Goal: Information Seeking & Learning: Learn about a topic

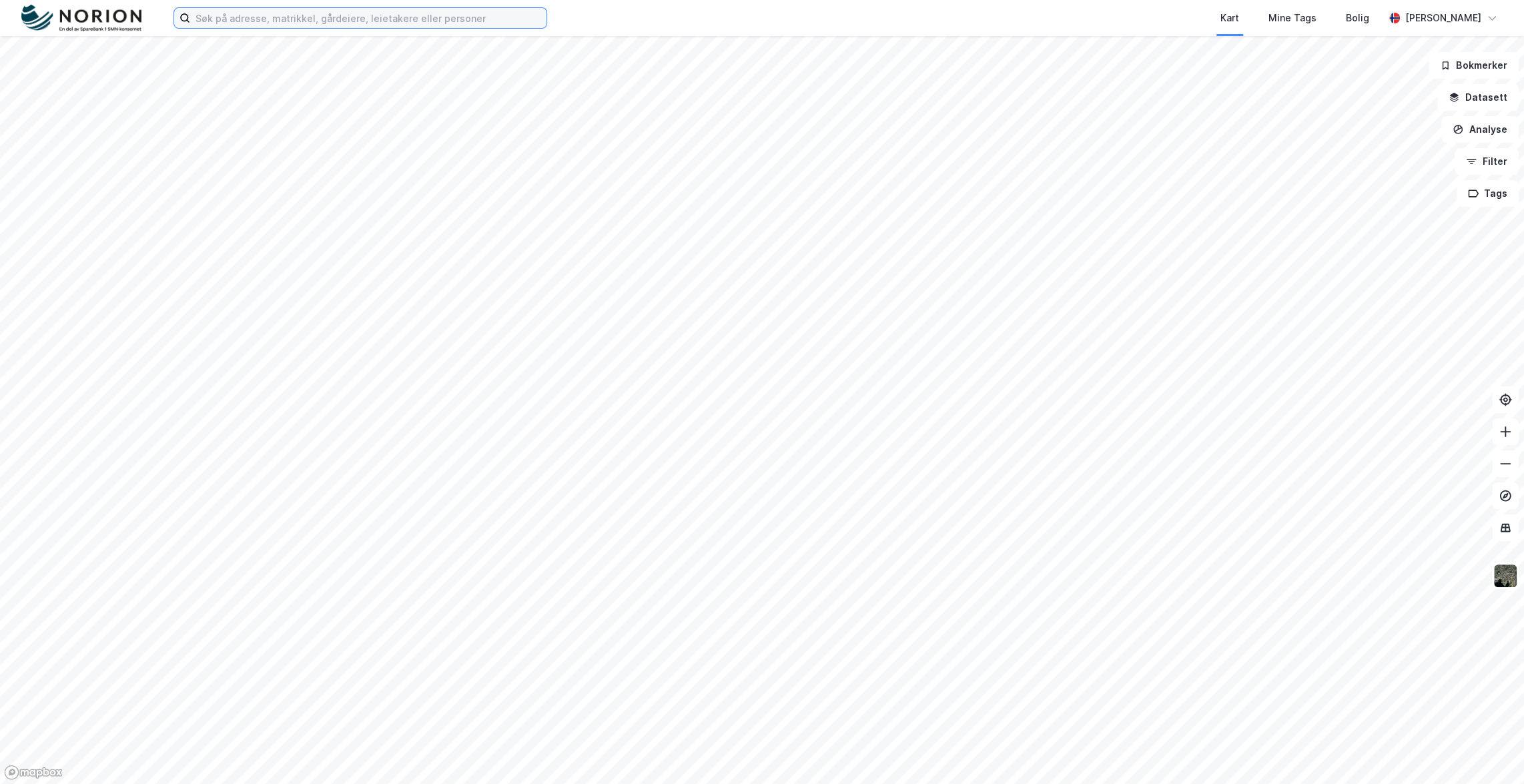
click at [389, 22] on input at bounding box center [368, 18] width 357 height 20
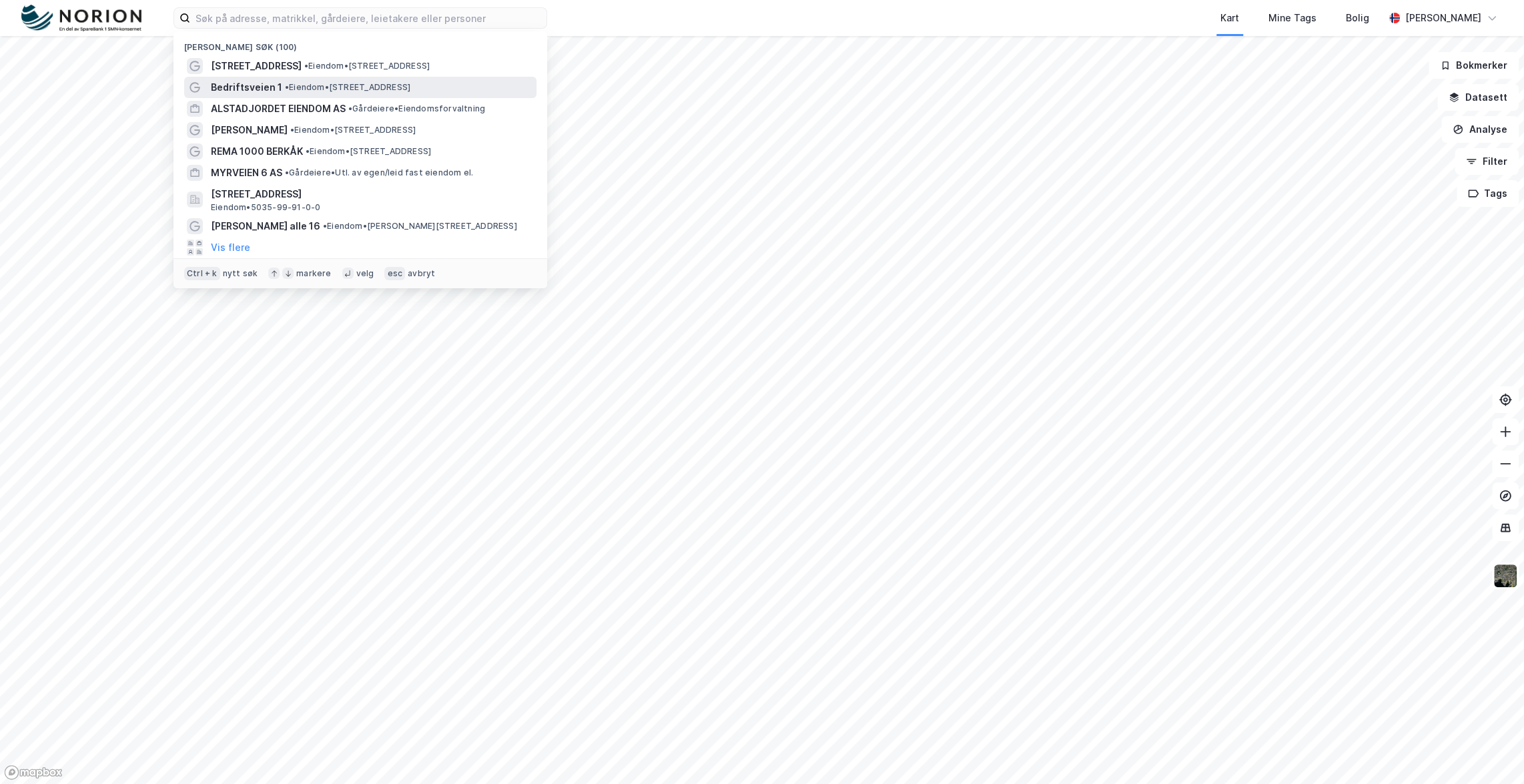
click at [394, 82] on span "• Eiendom • [STREET_ADDRESS]" at bounding box center [347, 88] width 125 height 11
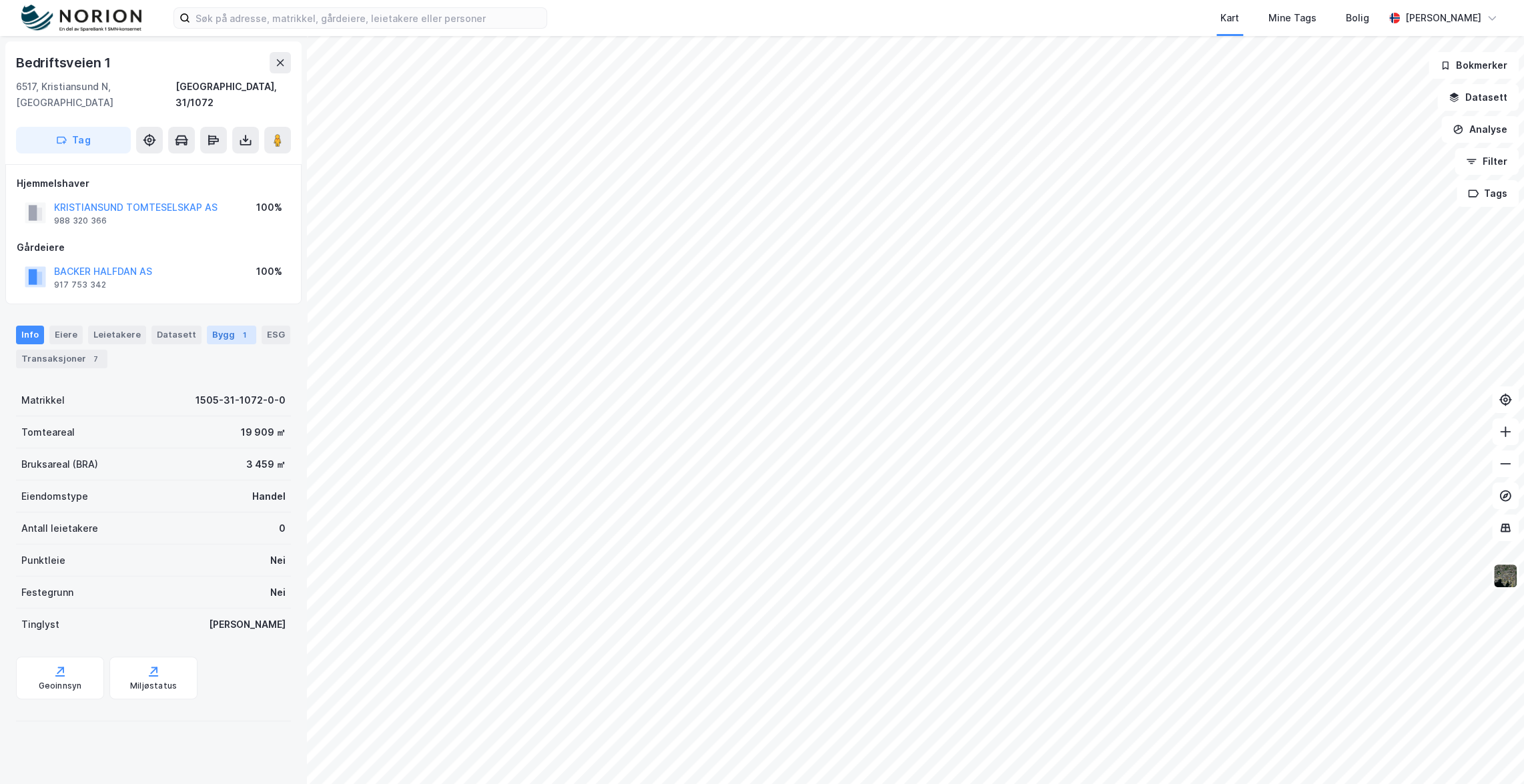
click at [216, 325] on div "Bygg 1" at bounding box center [232, 334] width 50 height 19
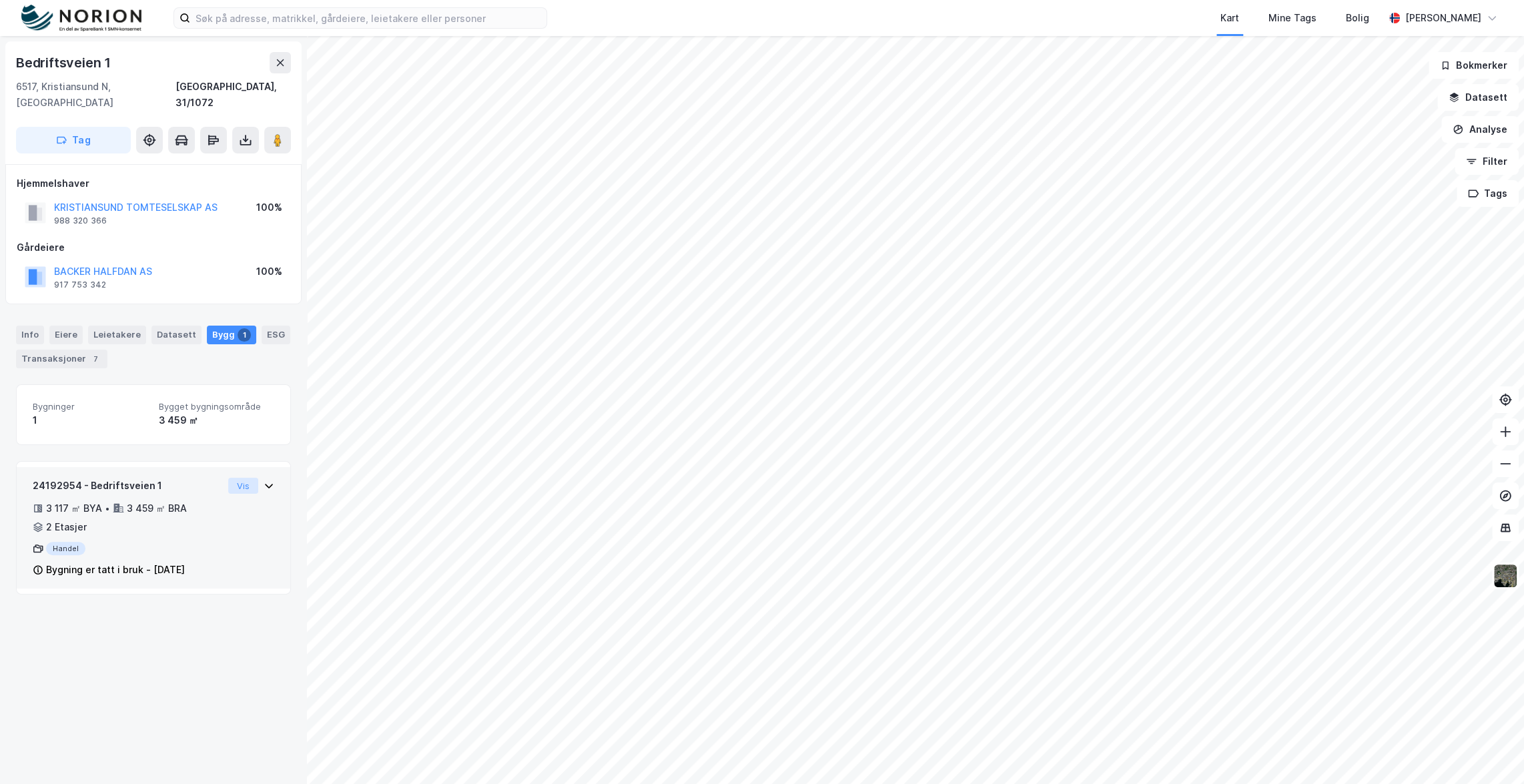
click at [239, 478] on button "Vis" at bounding box center [243, 486] width 30 height 16
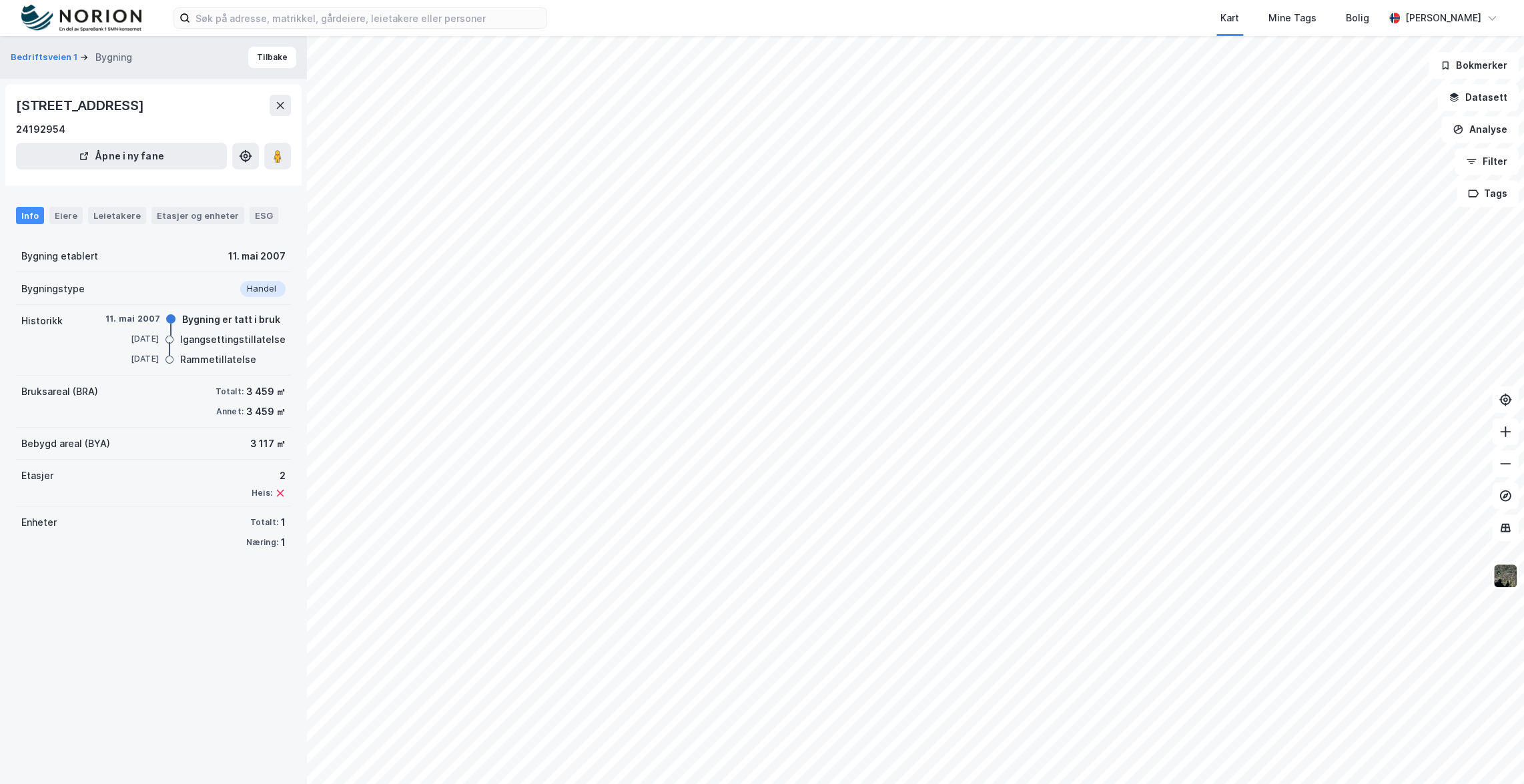
click at [56, 47] on div "Bedriftsveien 1 Bygning [GEOGRAPHIC_DATA]" at bounding box center [153, 58] width 307 height 43
click at [58, 56] on button "Bedriftsveien 1" at bounding box center [45, 57] width 69 height 13
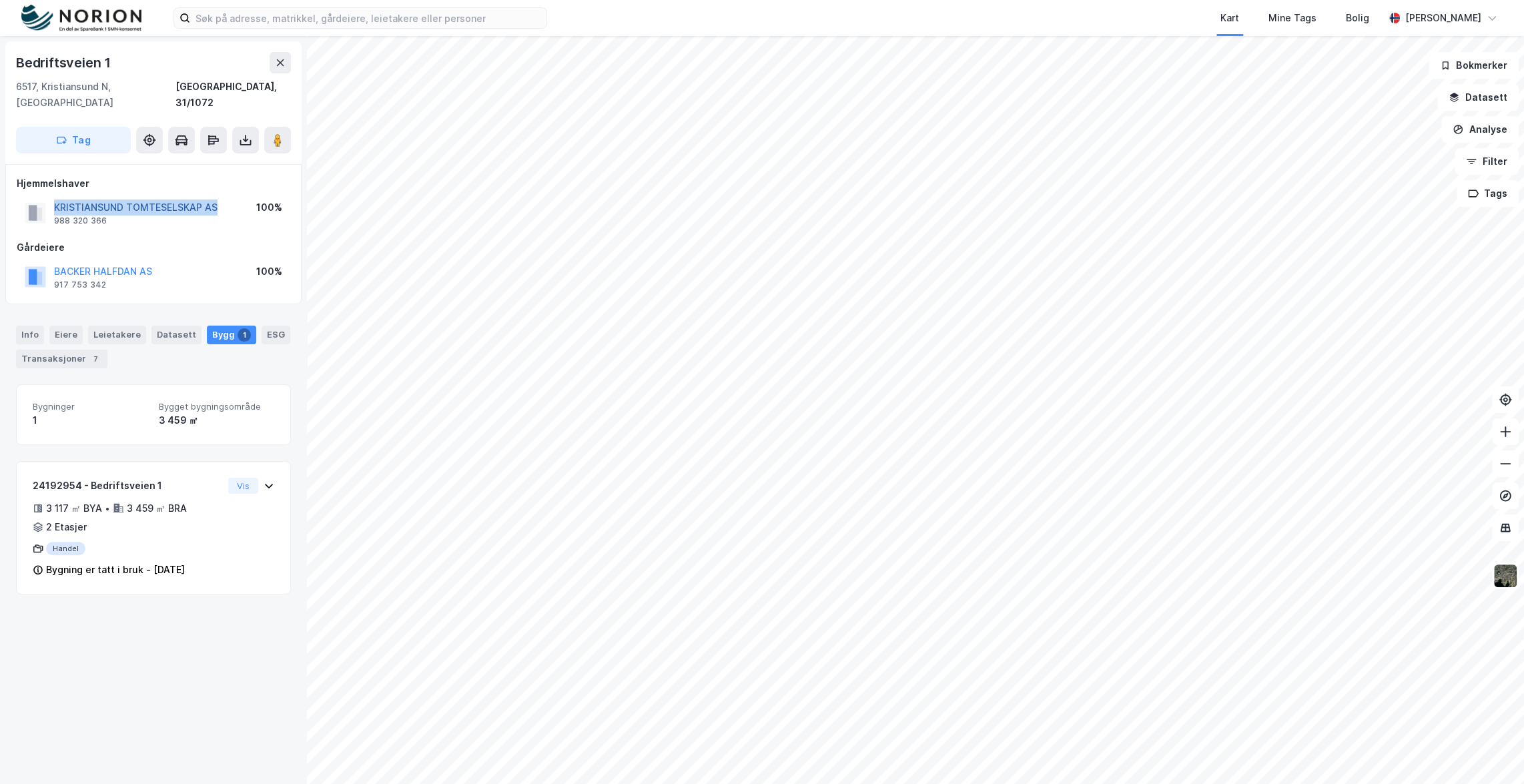
drag, startPoint x: 232, startPoint y: 190, endPoint x: 55, endPoint y: 190, distance: 177.0
click at [55, 197] on div "KRISTIANSUND TOMTESELSKAP AS 988 320 366 100%" at bounding box center [153, 213] width 273 height 32
click at [0, 0] on button "KRISTIANSUND TOMTESELSKAP AS" at bounding box center [0, 0] width 0 height 0
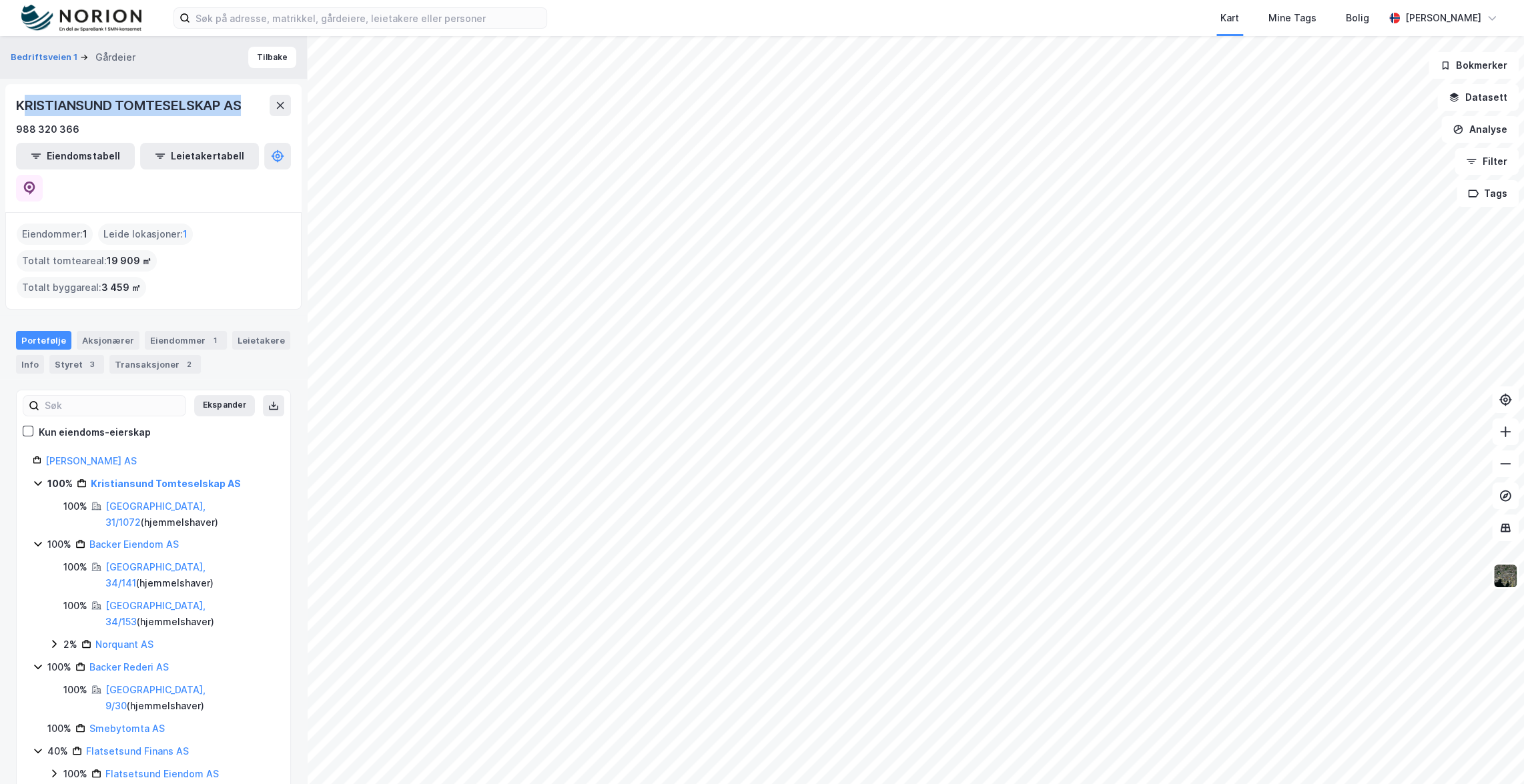
drag, startPoint x: 251, startPoint y: 106, endPoint x: 27, endPoint y: 111, distance: 224.1
click at [27, 111] on div "KRISTIANSUND TOMTESELSKAP AS" at bounding box center [153, 106] width 275 height 21
click at [354, 6] on div "Kart Mine Tags Bolig [PERSON_NAME]" at bounding box center [762, 18] width 1524 height 36
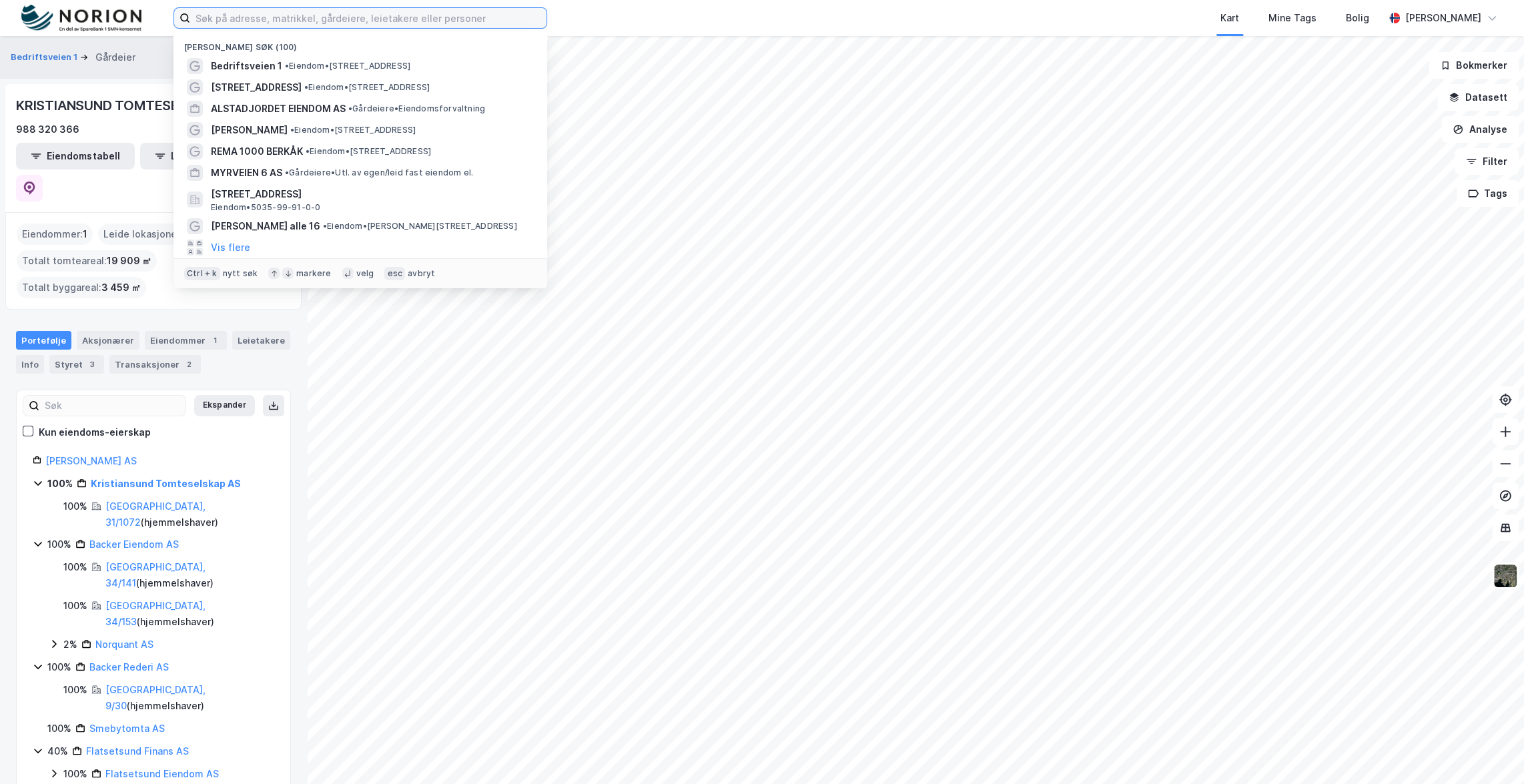
click at [353, 15] on input at bounding box center [368, 18] width 357 height 20
click at [368, 90] on span "• Eiendom • [STREET_ADDRESS]" at bounding box center [366, 88] width 125 height 11
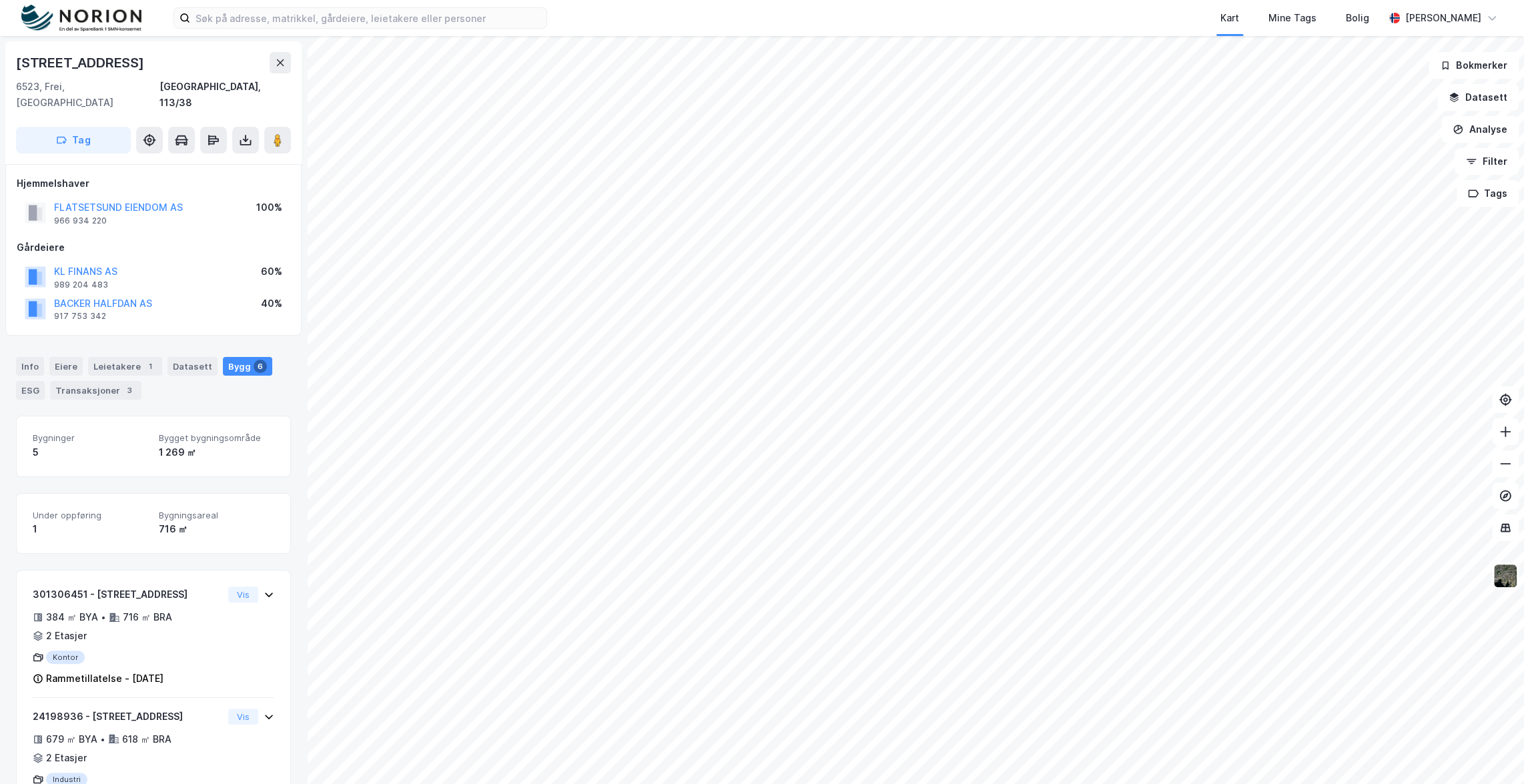
click at [34, 360] on div "Info [PERSON_NAME] 1 Datasett Bygg 6 ESG Transaksjoner 3" at bounding box center [153, 378] width 275 height 43
click at [34, 357] on div "Info" at bounding box center [30, 365] width 28 height 19
